Goal: Task Accomplishment & Management: Complete application form

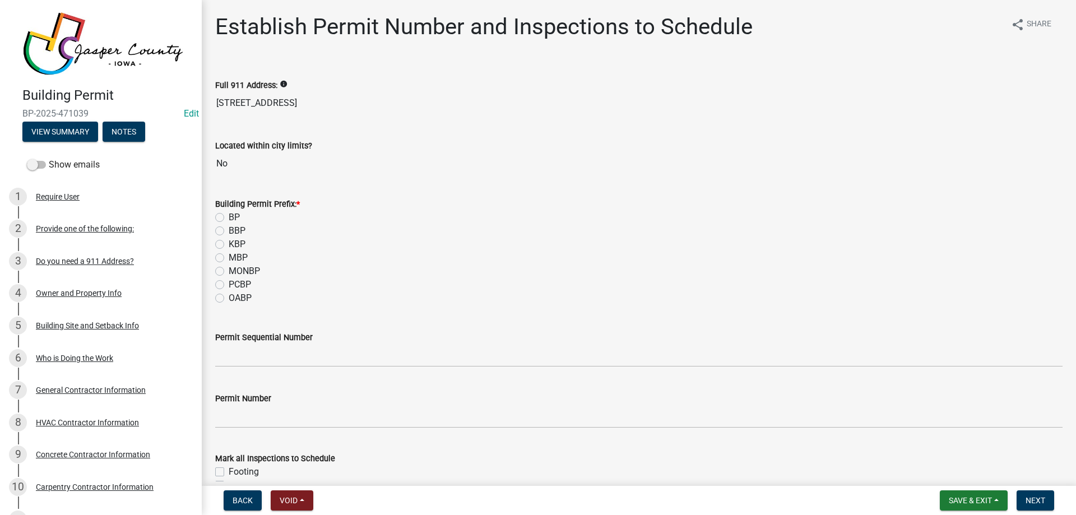
click at [213, 215] on div "Building Permit Prefix: * BP BBP KBP MBP MONBP PCBP OABP" at bounding box center [639, 244] width 864 height 121
click at [214, 215] on div "Building Permit Prefix: * BP BBP KBP MBP MONBP PCBP OABP" at bounding box center [639, 244] width 864 height 121
click at [221, 222] on div "BP" at bounding box center [639, 217] width 848 height 13
click at [229, 216] on label "BP" at bounding box center [234, 217] width 11 height 13
click at [229, 216] on input "BP" at bounding box center [232, 214] width 7 height 7
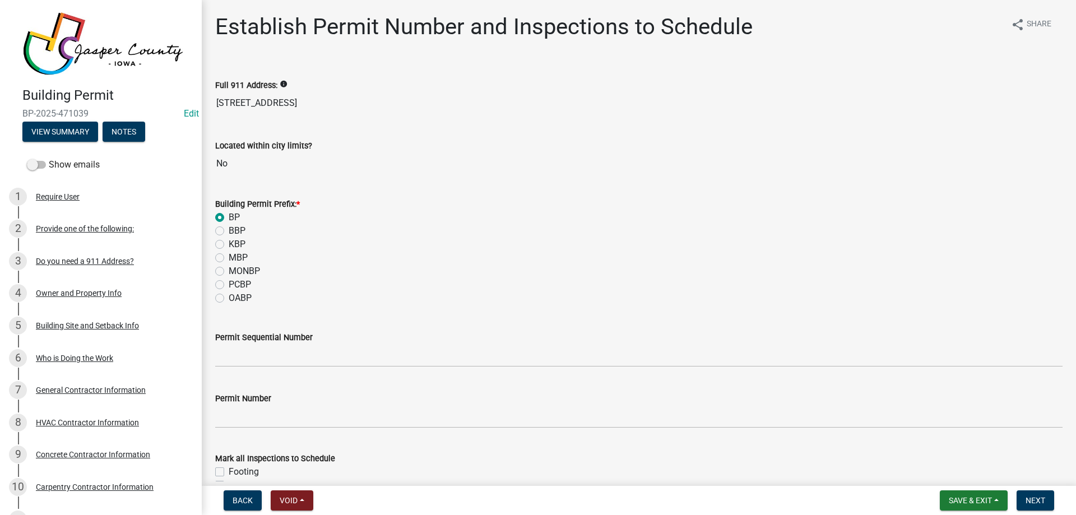
radio input "true"
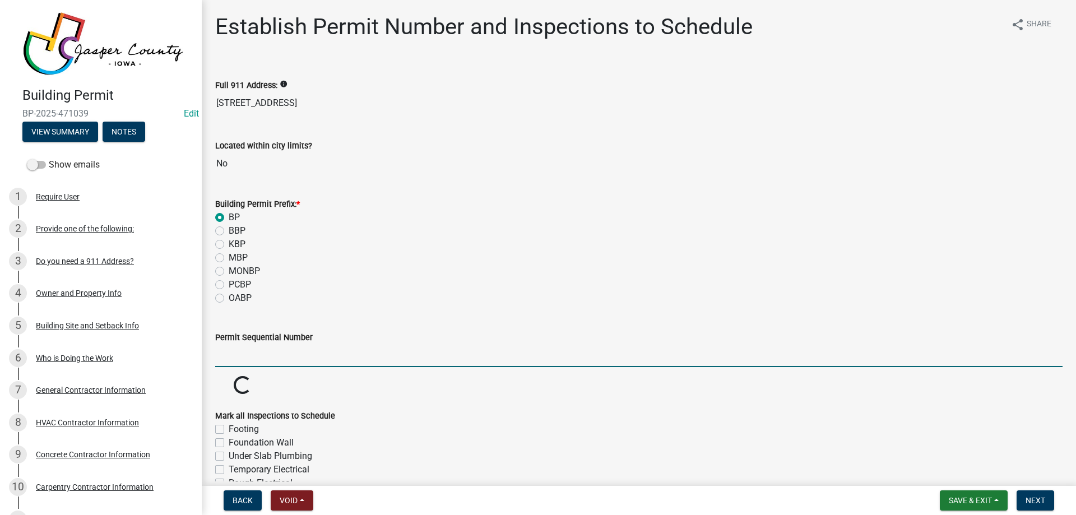
click at [256, 353] on input "Permit Sequential Number" at bounding box center [639, 355] width 848 height 23
type input "142"
click at [416, 216] on div "BP" at bounding box center [639, 217] width 848 height 13
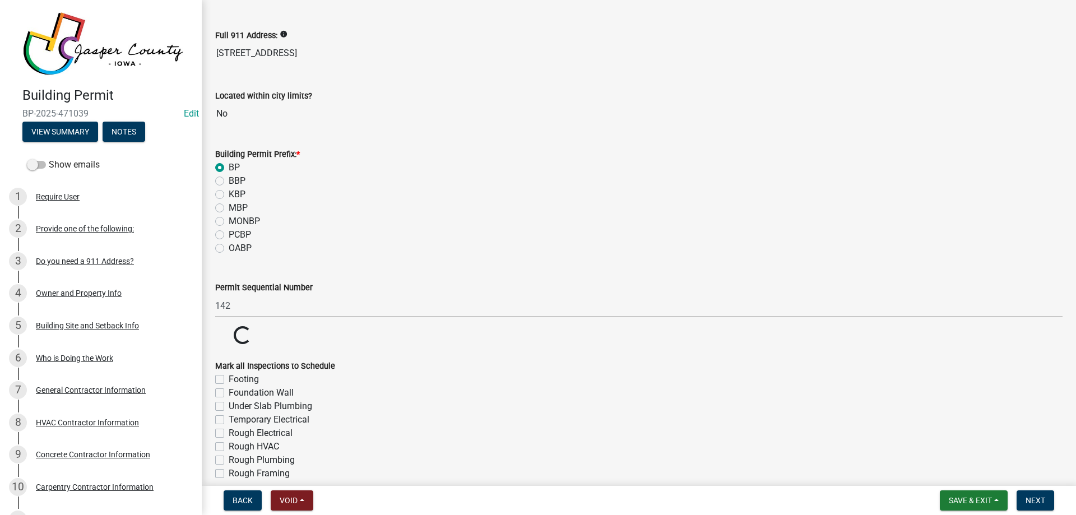
scroll to position [116, 0]
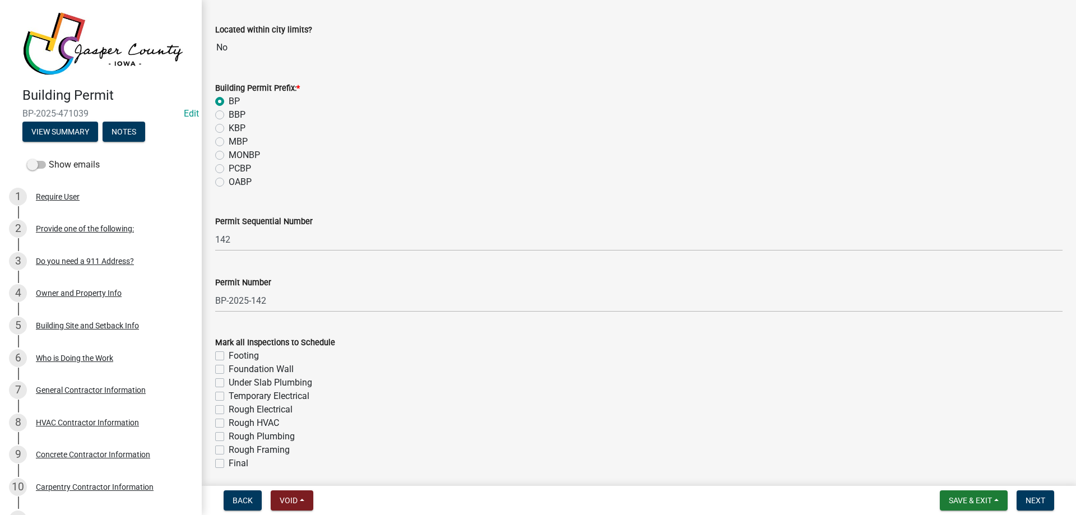
click at [229, 351] on label "Footing" at bounding box center [244, 355] width 30 height 13
click at [229, 351] on input "Footing" at bounding box center [232, 352] width 7 height 7
checkbox input "true"
checkbox input "false"
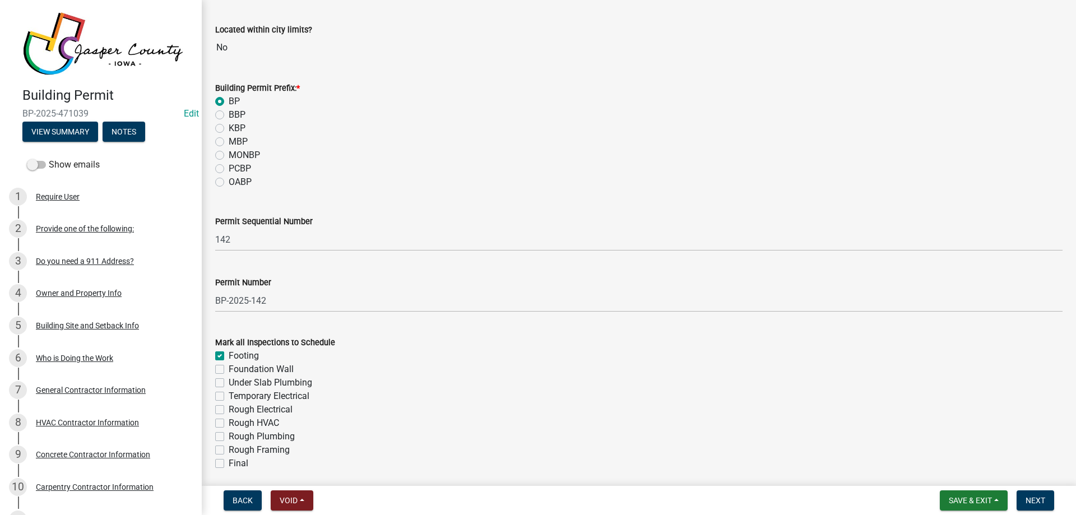
checkbox input "false"
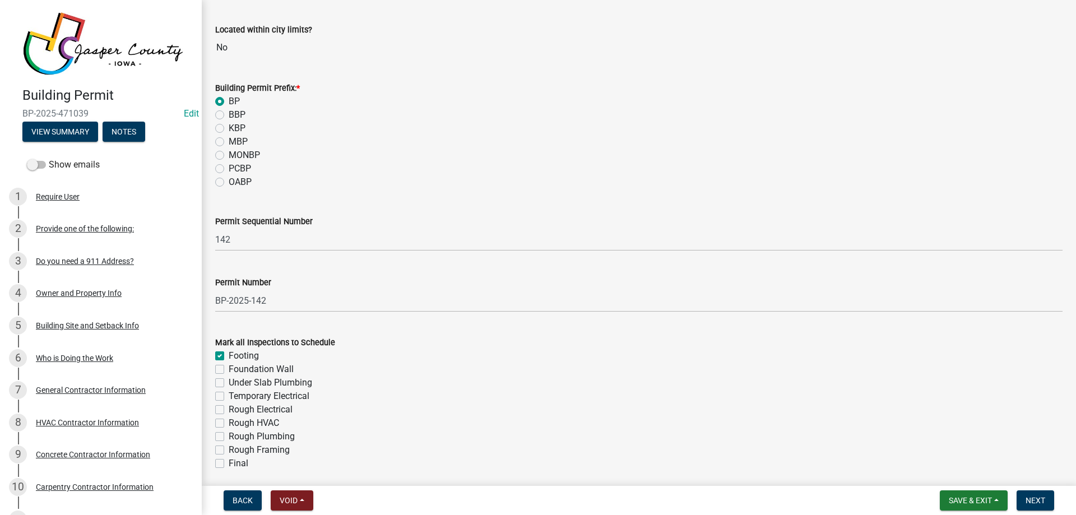
checkbox input "false"
click at [229, 368] on label "Foundation Wall" at bounding box center [261, 369] width 65 height 13
click at [229, 368] on input "Foundation Wall" at bounding box center [232, 366] width 7 height 7
checkbox input "true"
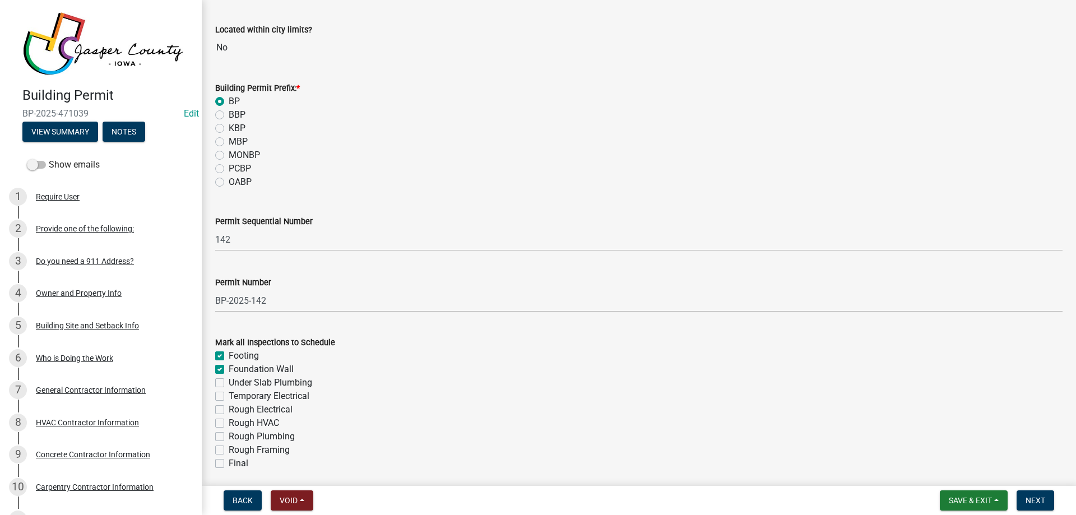
checkbox input "true"
checkbox input "false"
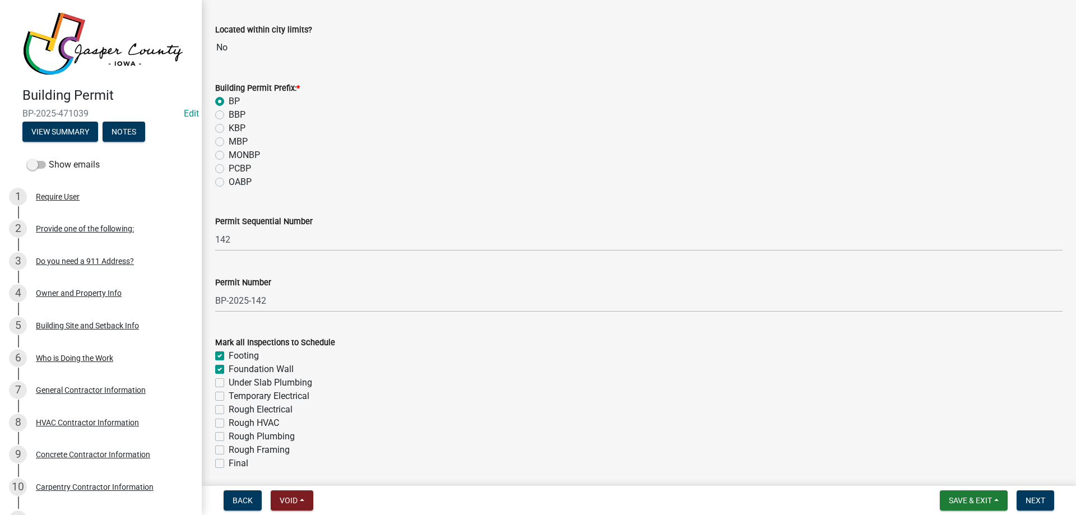
checkbox input "false"
click at [229, 382] on label "Under Slab Plumbing" at bounding box center [271, 382] width 84 height 13
click at [229, 382] on input "Under Slab Plumbing" at bounding box center [232, 379] width 7 height 7
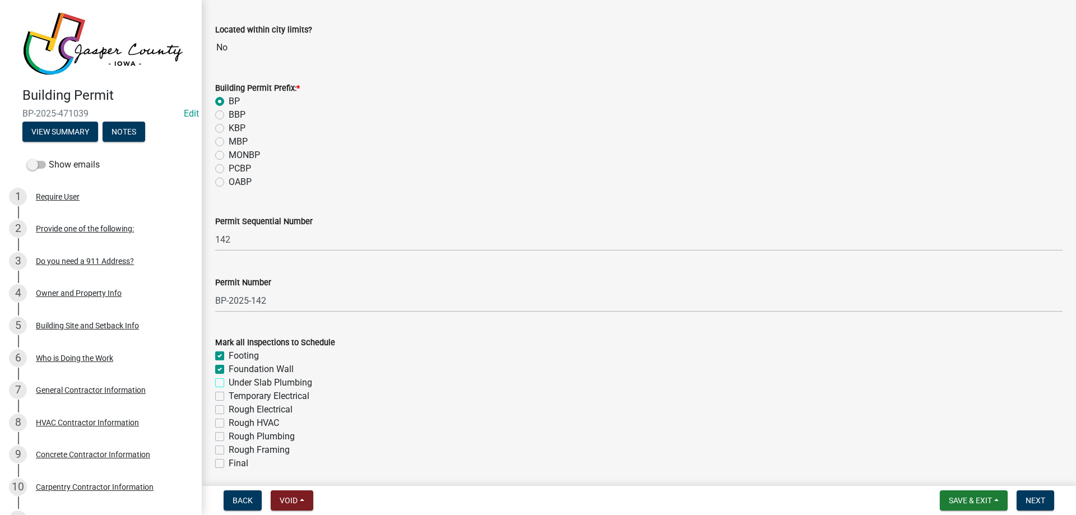
checkbox input "true"
checkbox input "false"
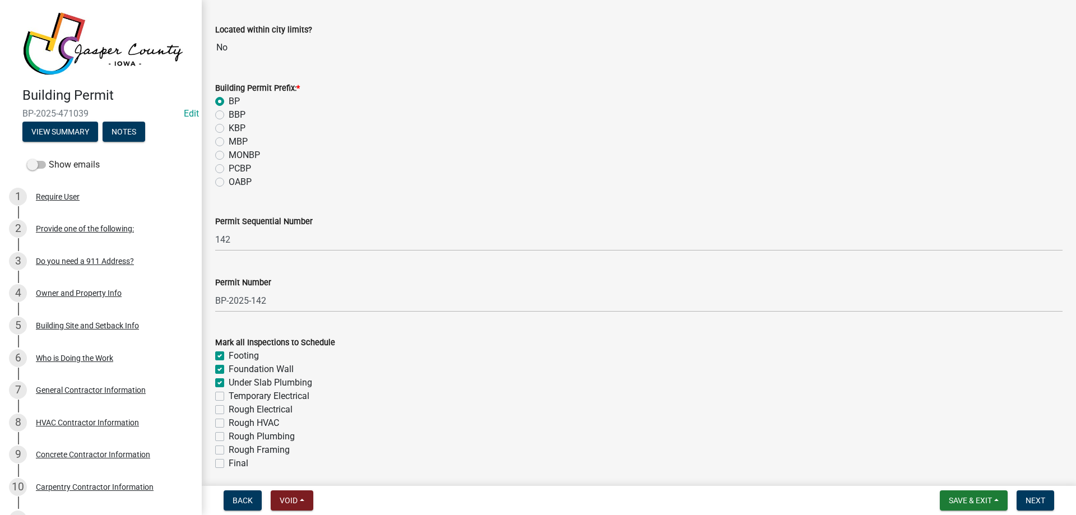
checkbox input "false"
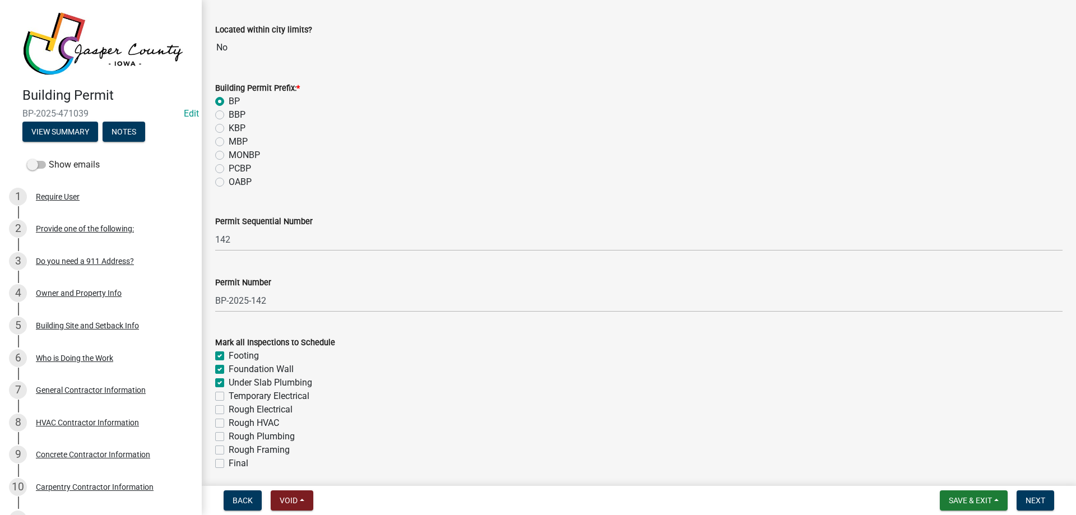
click at [229, 410] on label "Rough Electrical" at bounding box center [261, 409] width 64 height 13
click at [229, 410] on input "Rough Electrical" at bounding box center [232, 406] width 7 height 7
checkbox input "true"
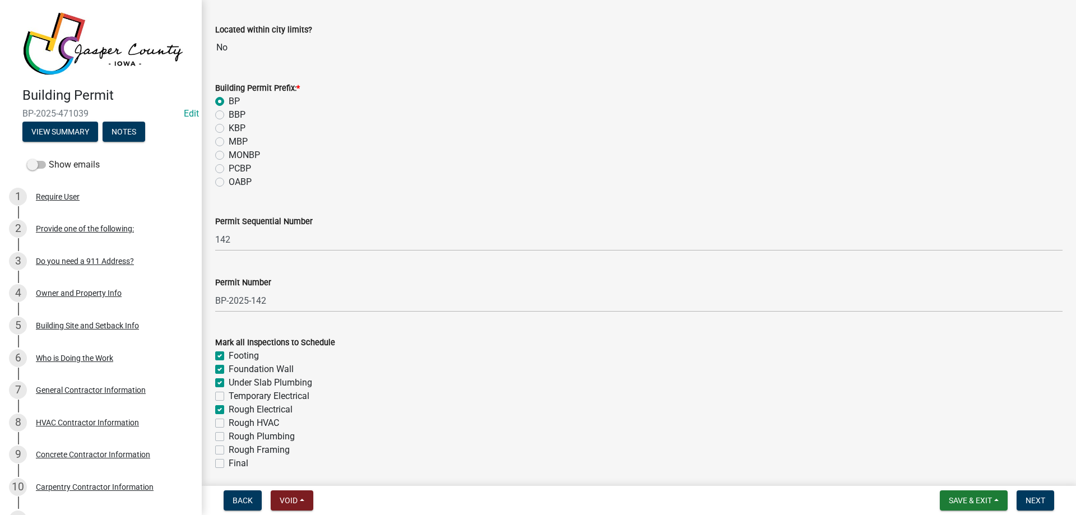
checkbox input "true"
checkbox input "false"
checkbox input "true"
checkbox input "false"
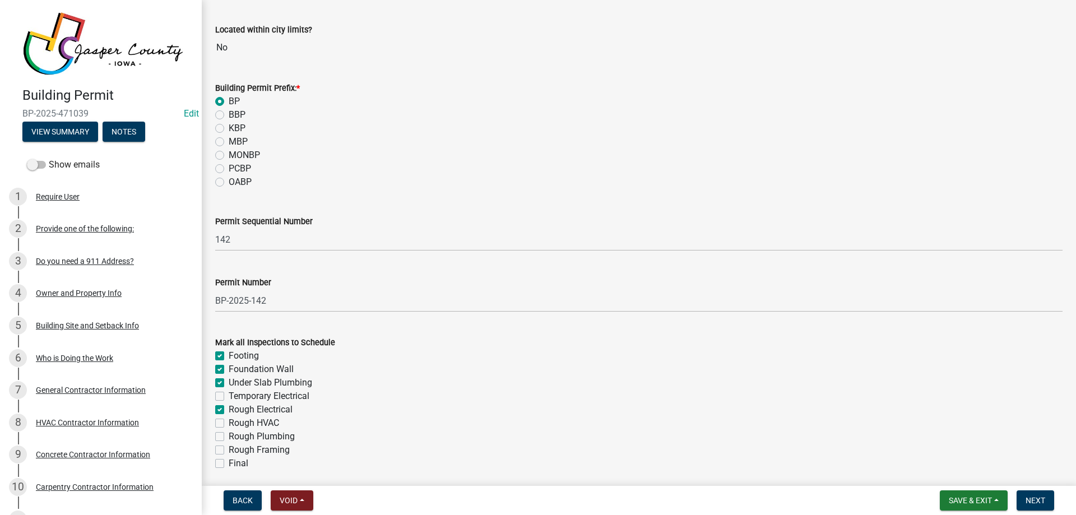
checkbox input "false"
click at [229, 422] on label "Rough HVAC" at bounding box center [254, 422] width 50 height 13
click at [229, 422] on input "Rough HVAC" at bounding box center [232, 419] width 7 height 7
checkbox input "true"
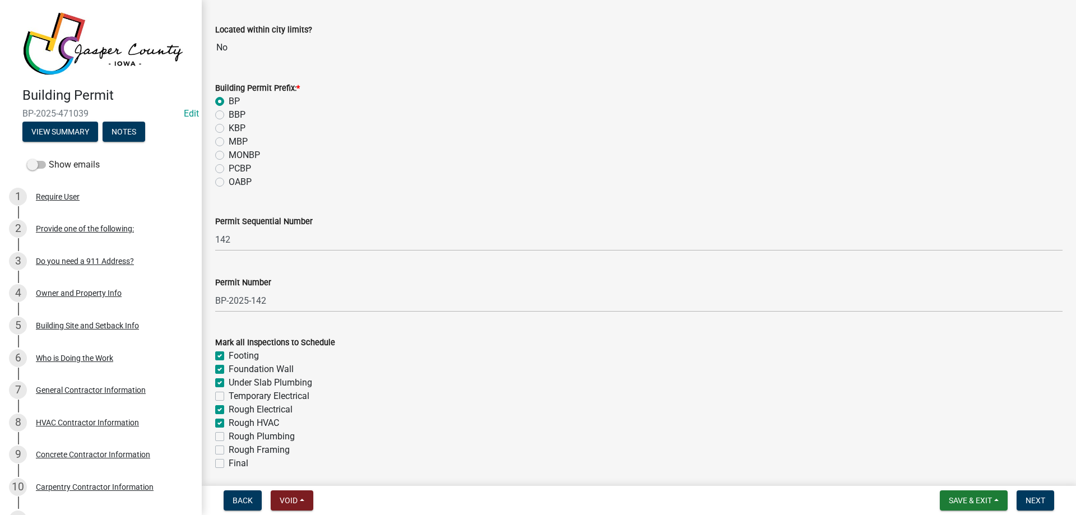
checkbox input "true"
checkbox input "false"
checkbox input "true"
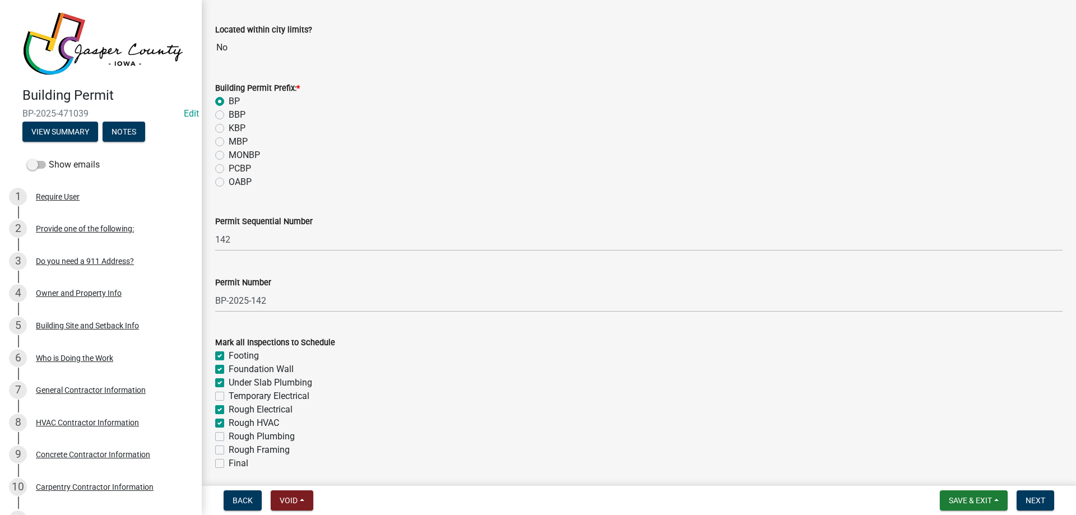
checkbox input "true"
checkbox input "false"
click at [229, 434] on label "Rough Plumbing" at bounding box center [262, 436] width 66 height 13
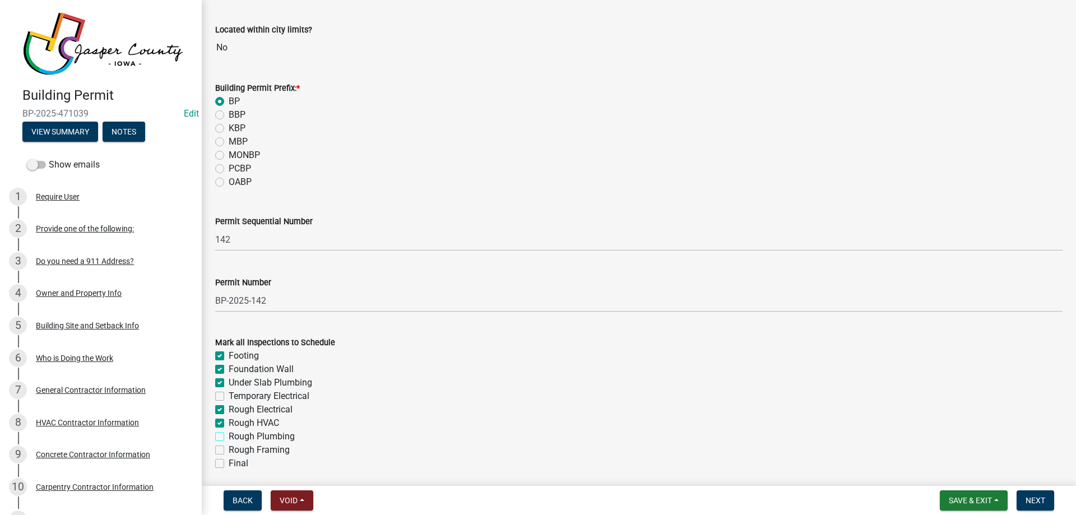
click at [229, 434] on input "Rough Plumbing" at bounding box center [232, 433] width 7 height 7
checkbox input "true"
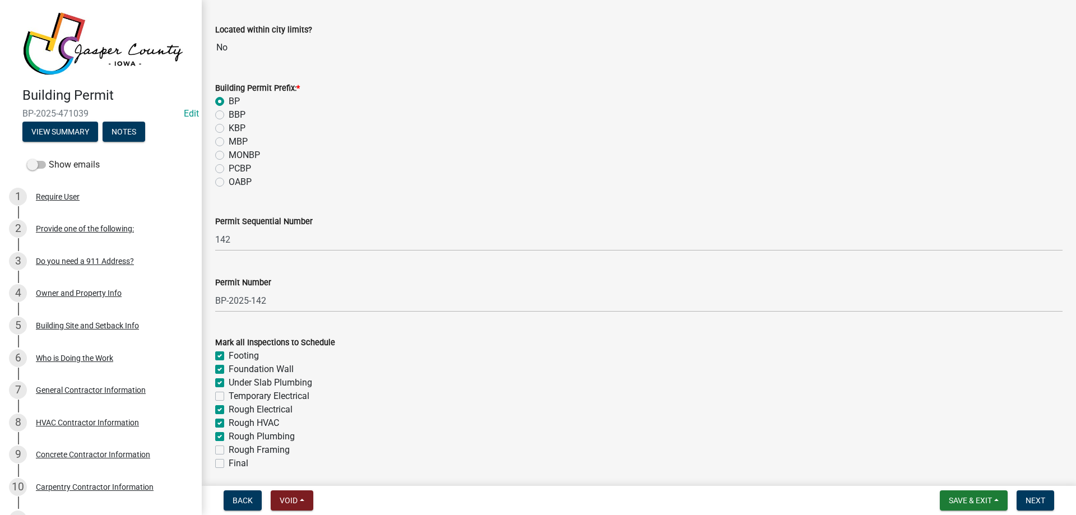
checkbox input "false"
checkbox input "true"
checkbox input "false"
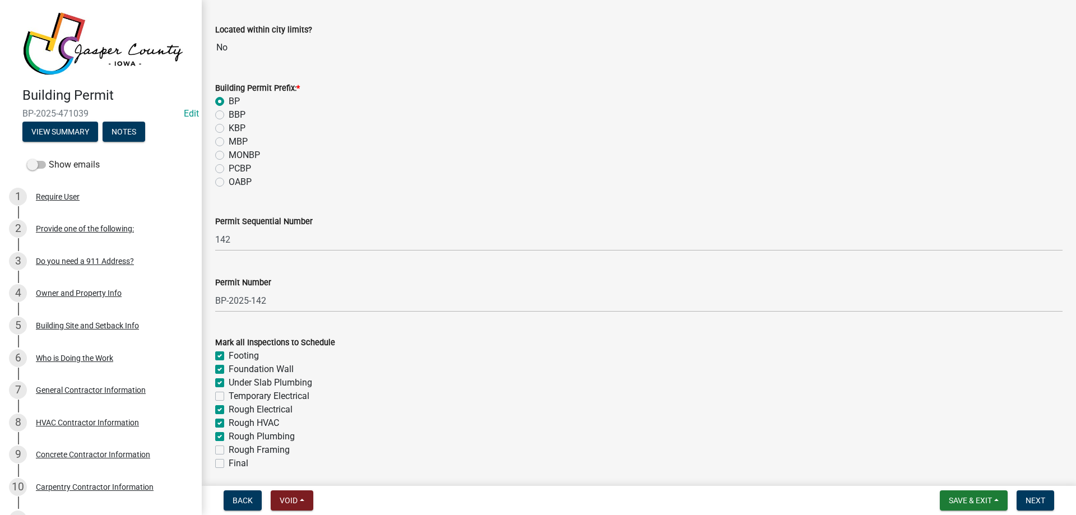
checkbox input "false"
click at [229, 448] on label "Rough Framing" at bounding box center [259, 449] width 61 height 13
click at [229, 448] on input "Rough Framing" at bounding box center [232, 446] width 7 height 7
checkbox input "true"
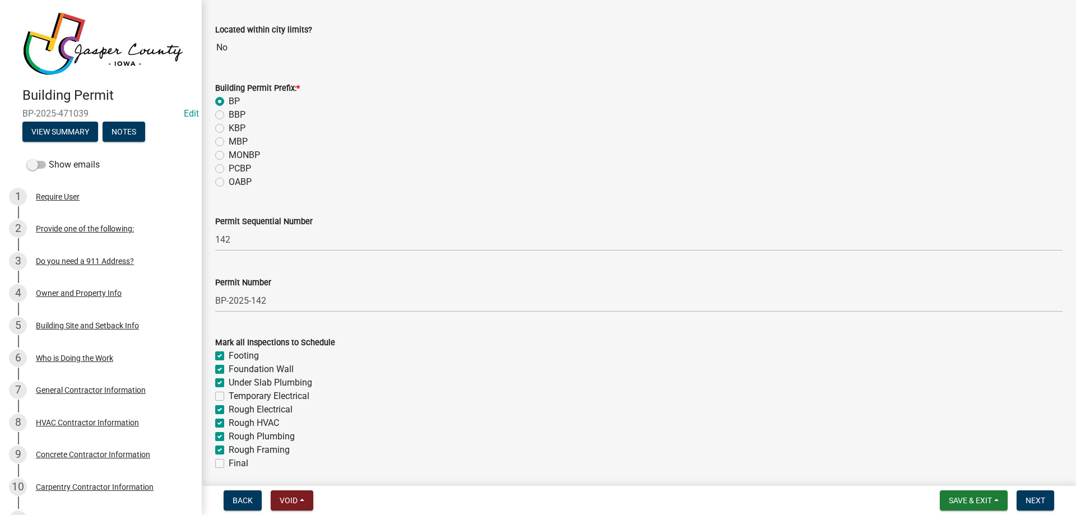
checkbox input "true"
checkbox input "false"
checkbox input "true"
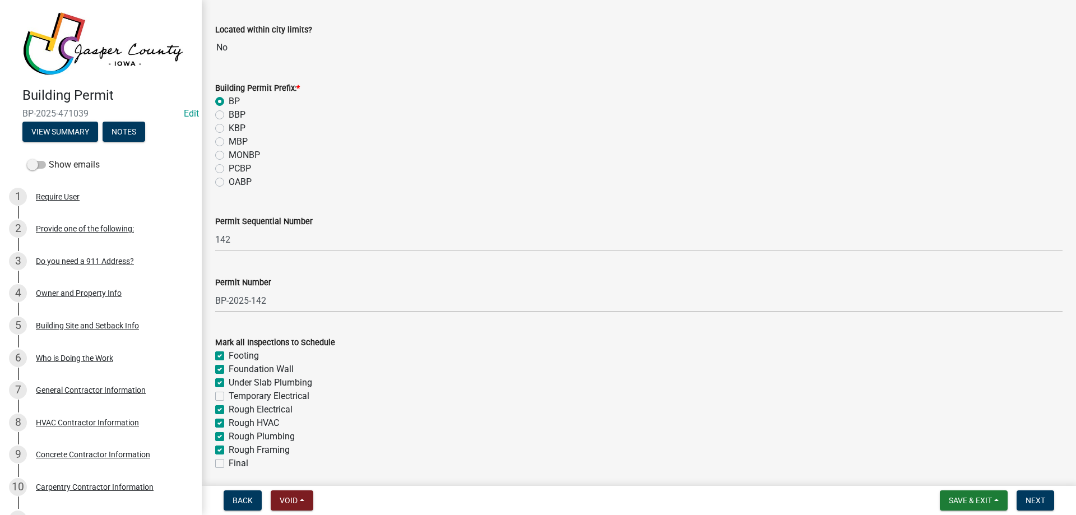
checkbox input "true"
click at [221, 456] on div "Rough Framing" at bounding box center [639, 449] width 848 height 13
click at [229, 461] on label "Final" at bounding box center [239, 463] width 20 height 13
click at [229, 461] on input "Final" at bounding box center [232, 460] width 7 height 7
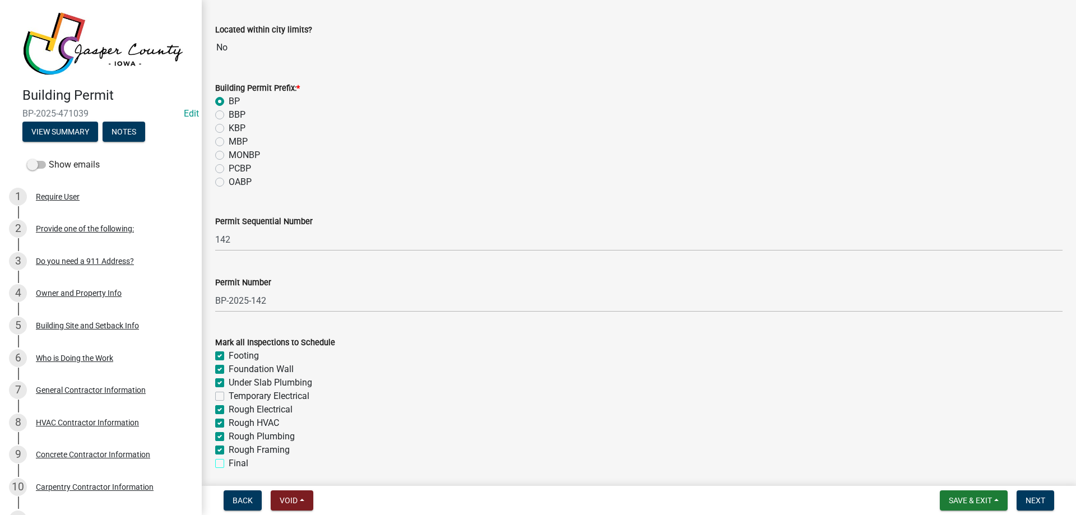
checkbox input "true"
checkbox input "false"
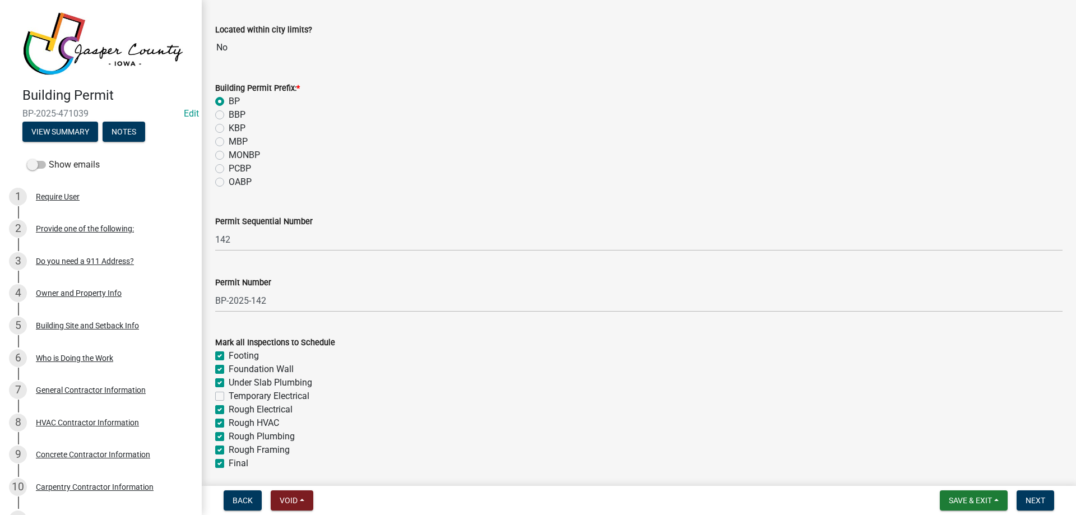
checkbox input "true"
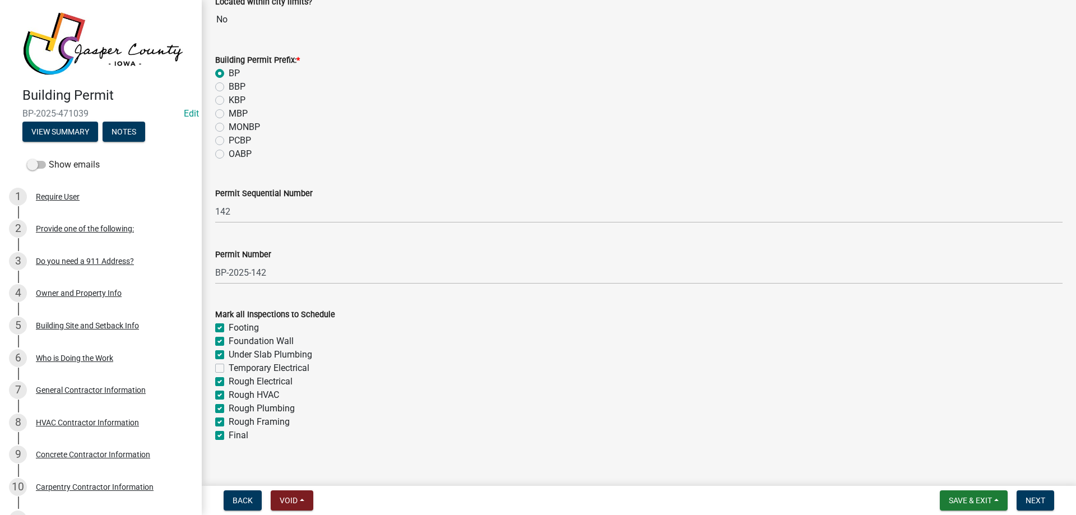
scroll to position [159, 0]
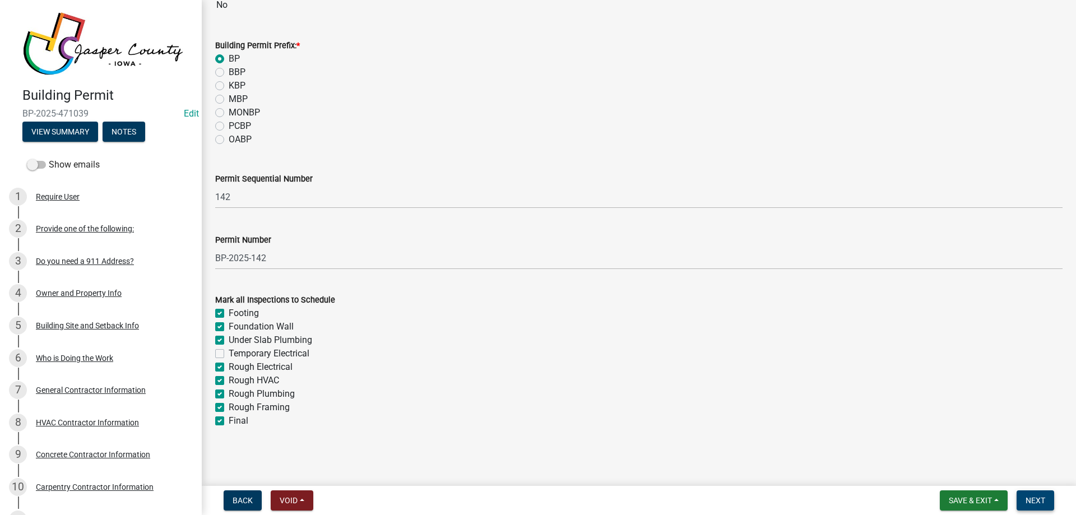
click at [1041, 498] on span "Next" at bounding box center [1036, 500] width 20 height 9
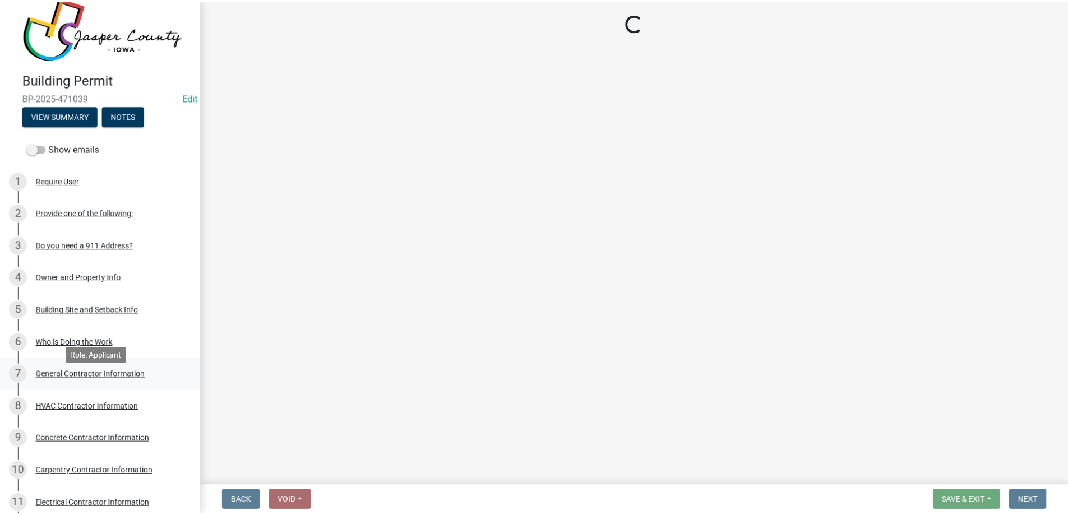
scroll to position [0, 0]
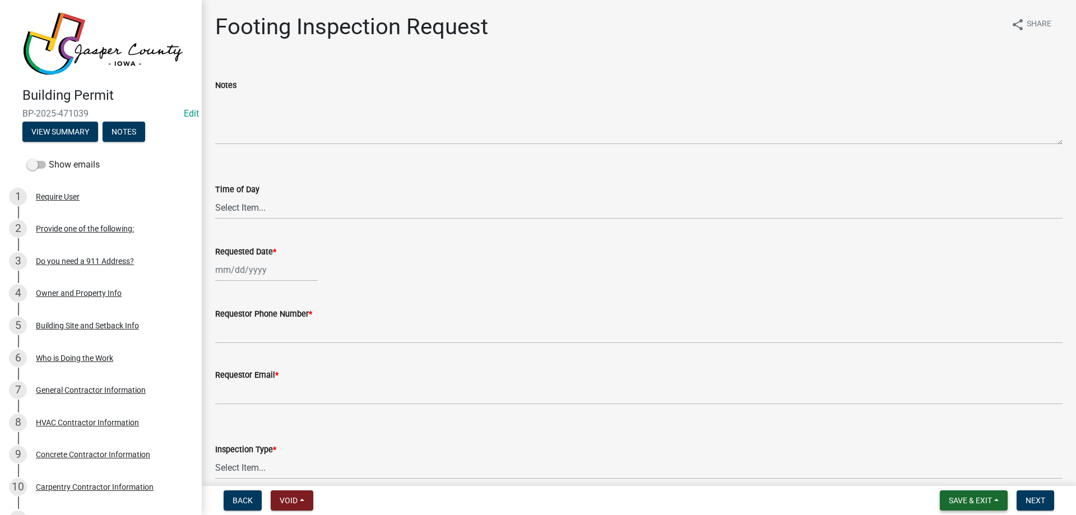
click at [969, 492] on button "Save & Exit" at bounding box center [974, 500] width 68 height 20
click at [969, 469] on button "Save & Exit" at bounding box center [963, 471] width 90 height 27
